Goal: Information Seeking & Learning: Learn about a topic

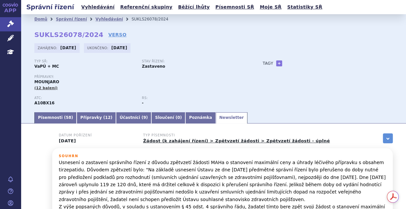
scroll to position [714, 0]
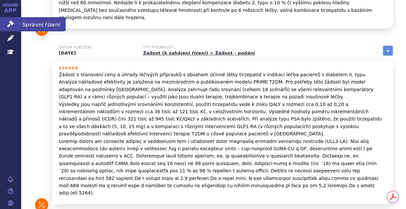
click at [2, 25] on link "Správní řízení" at bounding box center [10, 24] width 21 height 14
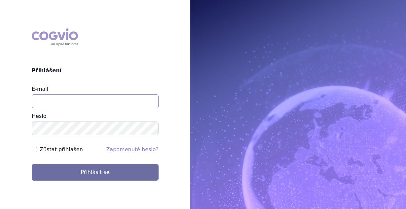
click at [67, 101] on input "E-mail" at bounding box center [95, 102] width 127 height 14
type input "vaclav.smekal@astrazeneca.com"
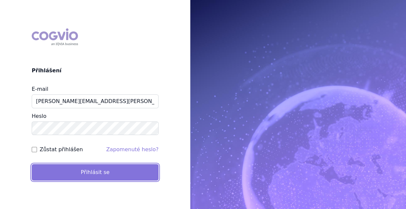
drag, startPoint x: 56, startPoint y: 174, endPoint x: 67, endPoint y: 171, distance: 12.1
click at [56, 173] on button "Přihlásit se" at bounding box center [95, 172] width 127 height 17
